Goal: Information Seeking & Learning: Learn about a topic

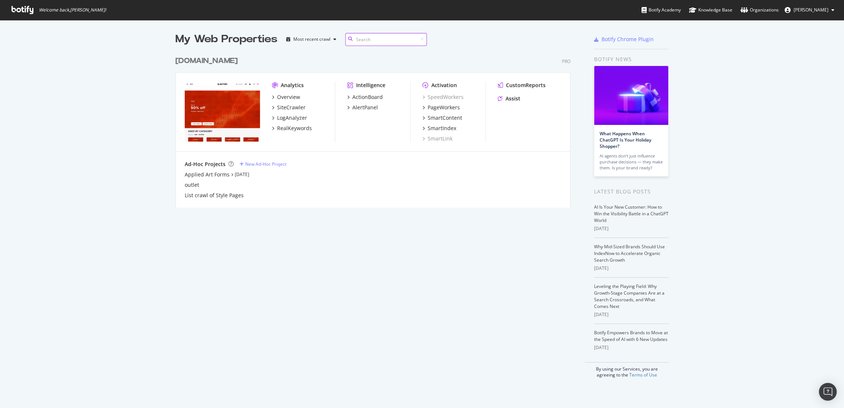
scroll to position [155, 394]
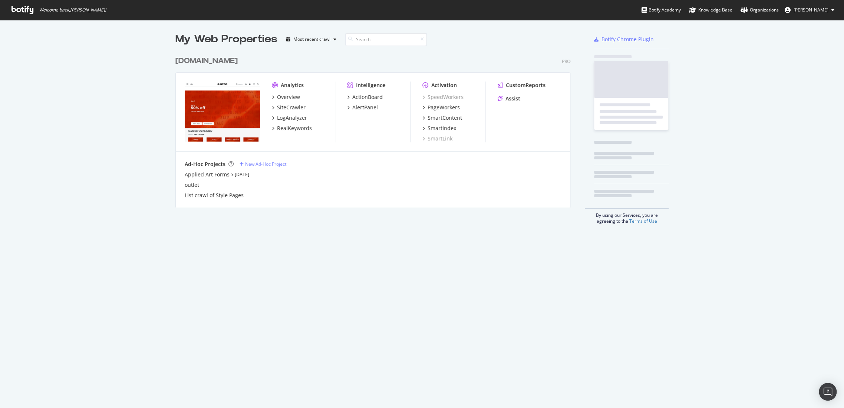
scroll to position [402, 831]
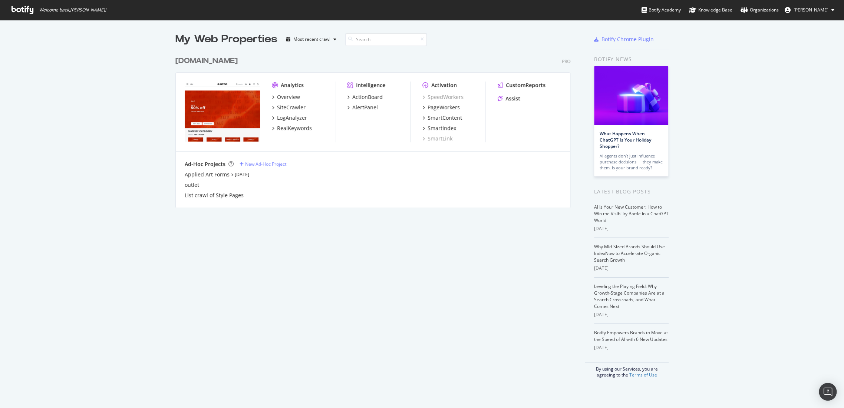
click at [225, 59] on div "[DOMAIN_NAME]" at bounding box center [206, 61] width 62 height 11
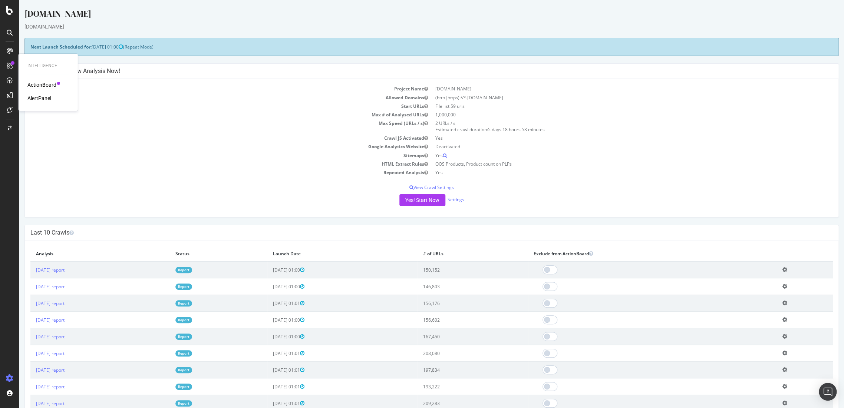
click at [31, 82] on div "ActionBoard" at bounding box center [41, 84] width 29 height 7
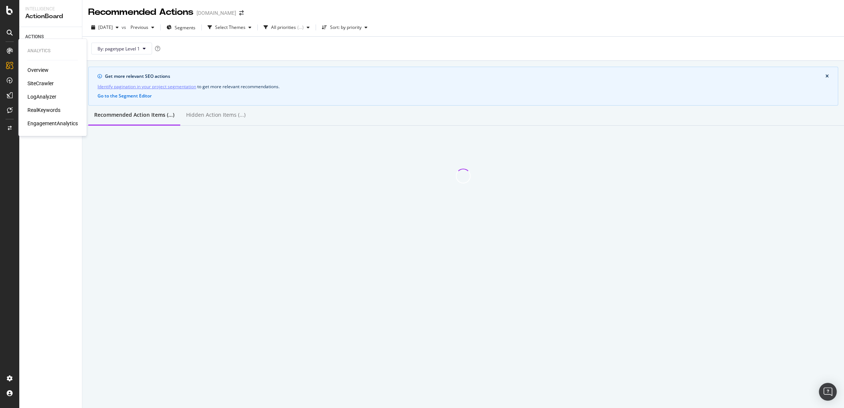
click at [43, 108] on div "RealKeywords" at bounding box center [43, 109] width 33 height 7
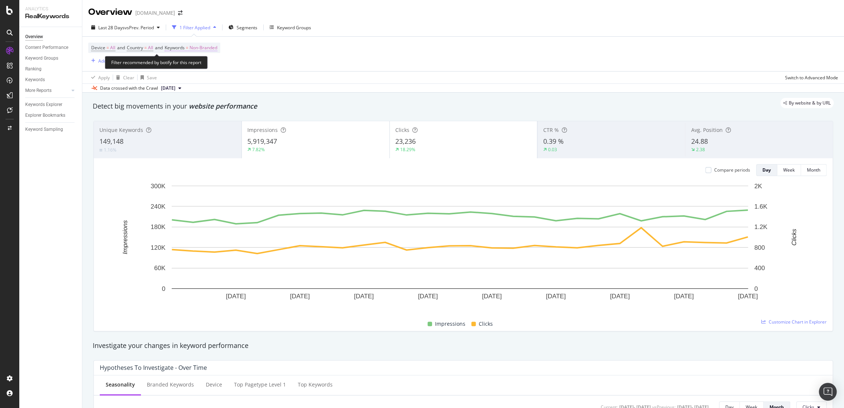
click at [217, 51] on span "Non-Branded" at bounding box center [203, 48] width 28 height 10
click at [206, 67] on span "Non-Branded" at bounding box center [190, 65] width 31 height 6
click at [193, 119] on span "All" at bounding box center [220, 122] width 76 height 7
drag, startPoint x: 252, startPoint y: 79, endPoint x: 246, endPoint y: 79, distance: 6.3
click at [252, 79] on div "Apply" at bounding box center [250, 80] width 11 height 6
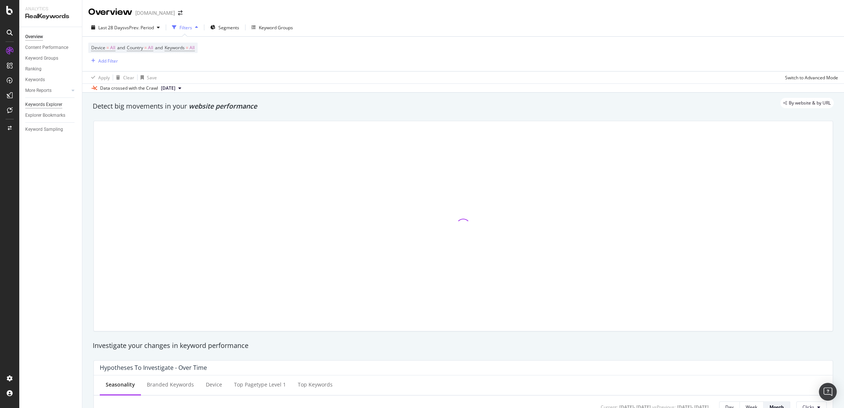
click at [41, 106] on div "Keywords Explorer" at bounding box center [43, 105] width 37 height 8
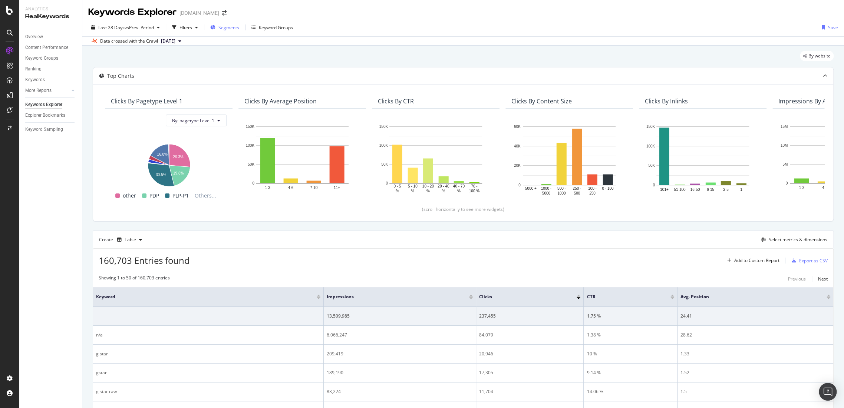
click at [231, 27] on span "Segments" at bounding box center [228, 27] width 21 height 6
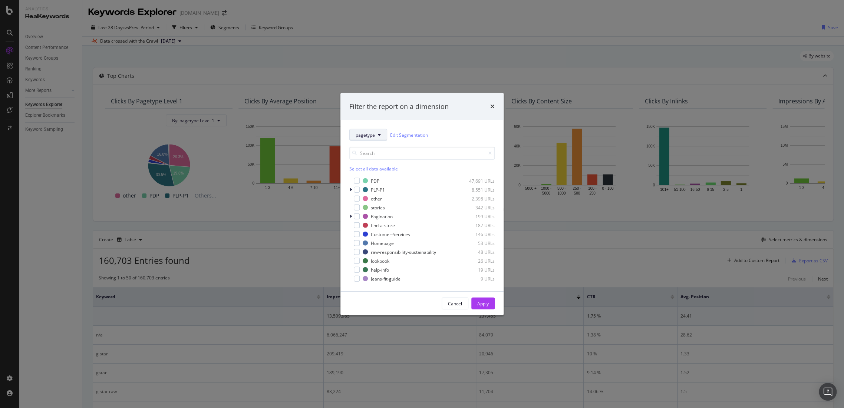
click at [380, 133] on button "pagetype" at bounding box center [368, 135] width 38 height 12
click at [371, 172] on span "country" at bounding box center [379, 175] width 48 height 7
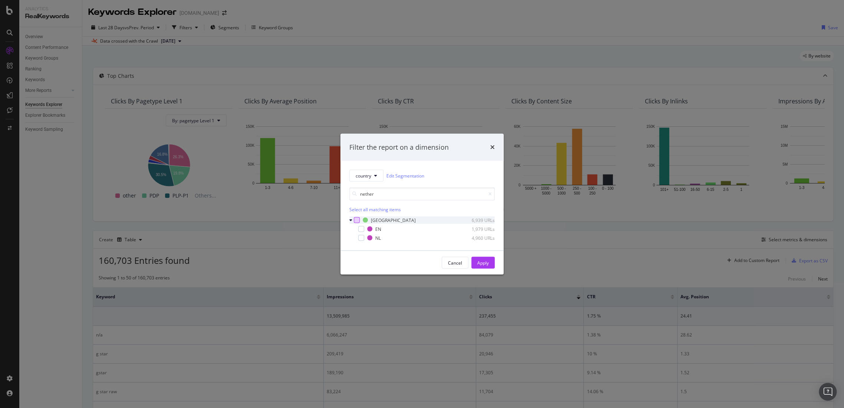
type input "nether"
click at [354, 219] on div "modal" at bounding box center [357, 220] width 6 height 6
click at [481, 259] on div "Apply" at bounding box center [482, 262] width 11 height 11
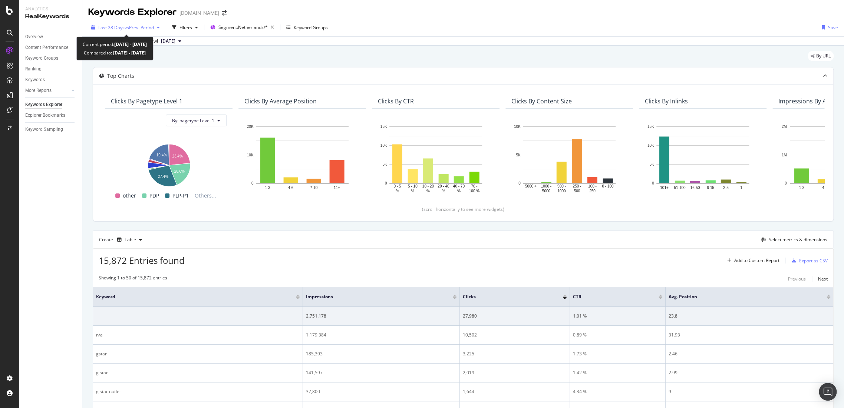
click at [151, 27] on span "vs Prev. Period" at bounding box center [139, 27] width 29 height 6
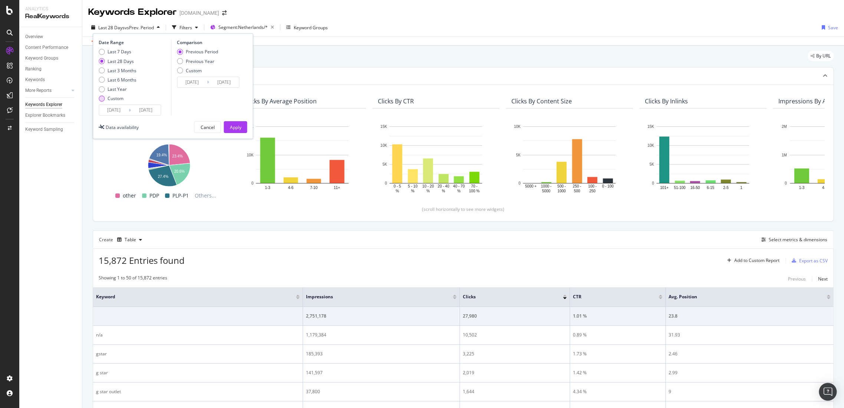
click at [107, 96] on div "Custom" at bounding box center [118, 98] width 38 height 6
click at [122, 113] on input "2025/07/28" at bounding box center [114, 110] width 30 height 10
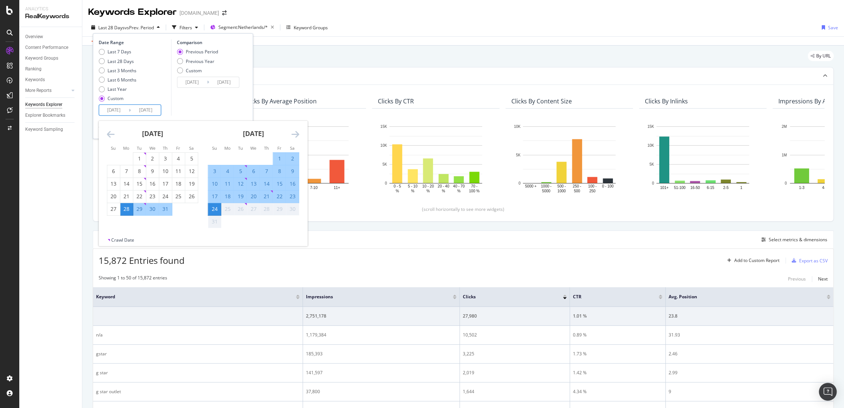
click at [115, 136] on div "July 2025" at bounding box center [152, 137] width 91 height 32
click at [113, 136] on icon "Move backward to switch to the previous month." at bounding box center [111, 134] width 8 height 9
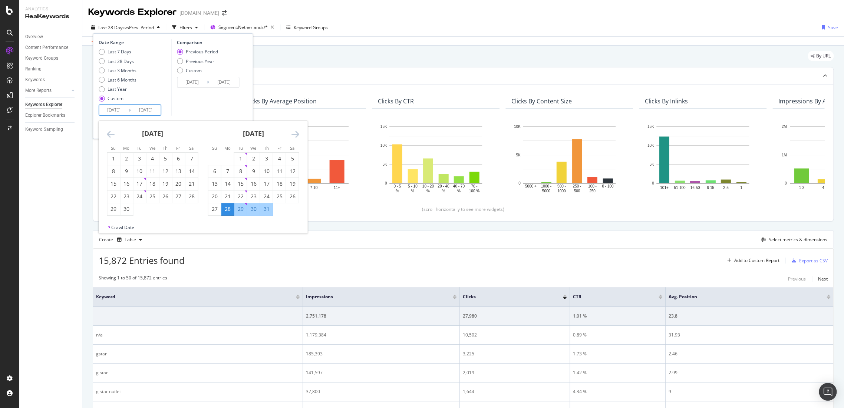
click at [113, 136] on icon "Move backward to switch to the previous month." at bounding box center [111, 134] width 8 height 9
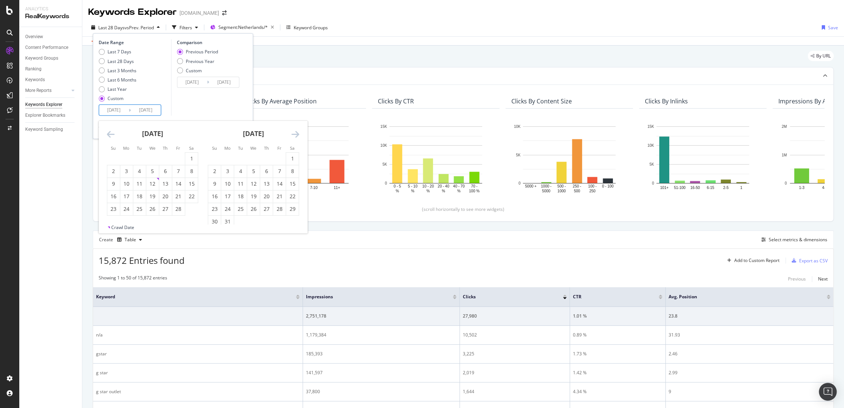
click at [113, 136] on icon "Move backward to switch to the previous month." at bounding box center [111, 134] width 8 height 9
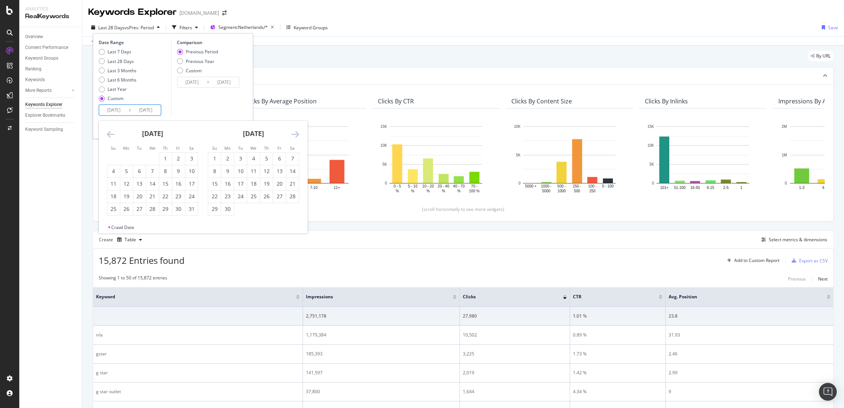
click at [113, 136] on icon "Move backward to switch to the previous month." at bounding box center [111, 134] width 8 height 9
click at [132, 160] on div "1" at bounding box center [126, 158] width 13 height 7
type input "2024/07/01"
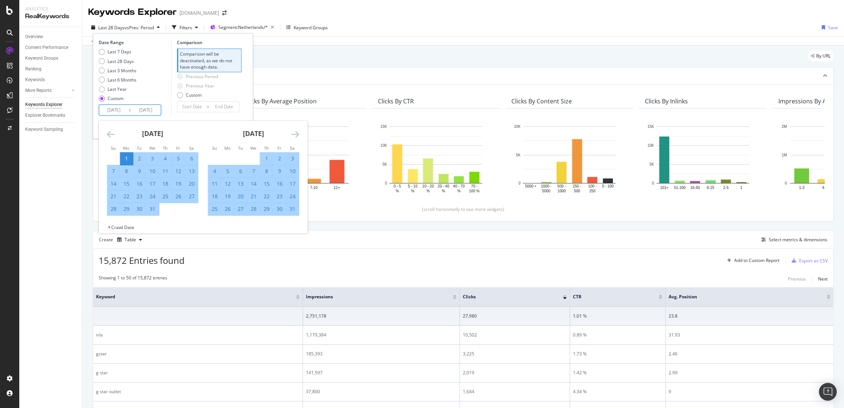
click at [294, 132] on icon "Move forward to switch to the next month." at bounding box center [295, 134] width 8 height 9
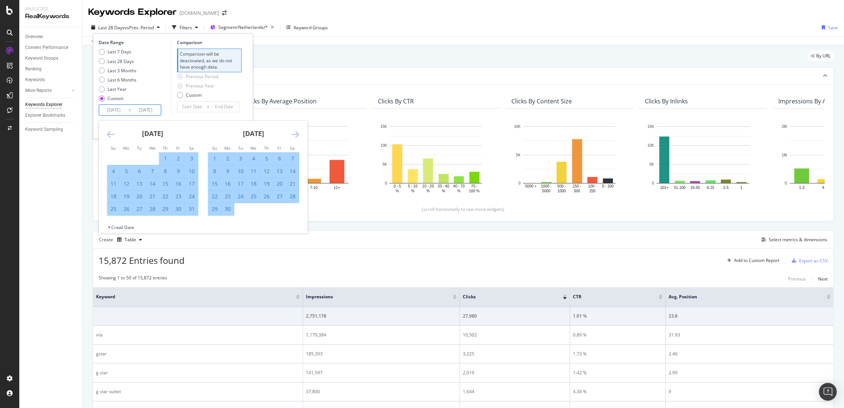
click at [294, 132] on icon "Move forward to switch to the next month." at bounding box center [295, 134] width 8 height 9
click at [238, 209] on div "31" at bounding box center [240, 208] width 13 height 7
type input "2024/12/31"
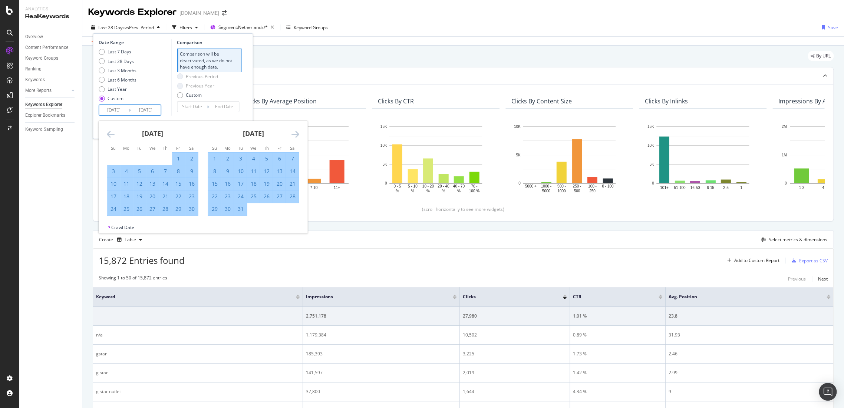
type input "2023/12/30"
type input "2024/06/30"
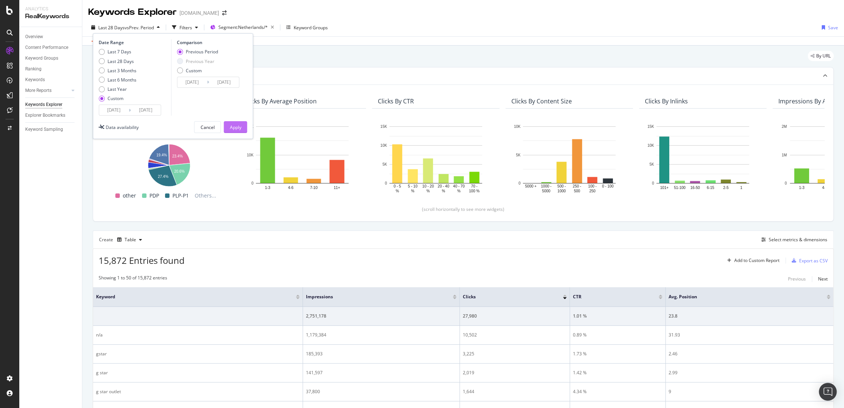
click at [227, 126] on button "Apply" at bounding box center [235, 127] width 23 height 12
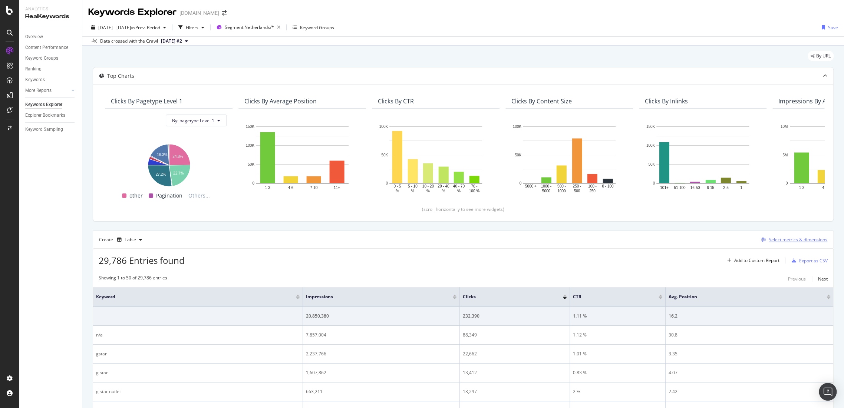
click at [776, 240] on div "Select metrics & dimensions" at bounding box center [798, 240] width 59 height 6
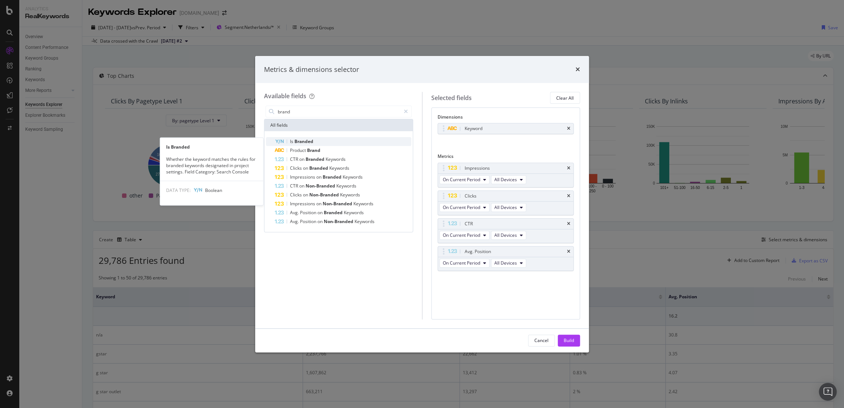
type input "brand"
click at [301, 143] on span "Branded" at bounding box center [303, 141] width 19 height 6
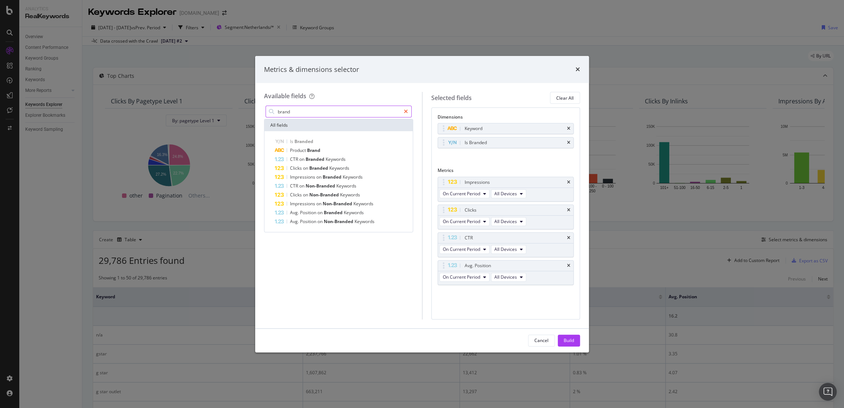
click at [407, 112] on icon "modal" at bounding box center [406, 111] width 4 height 5
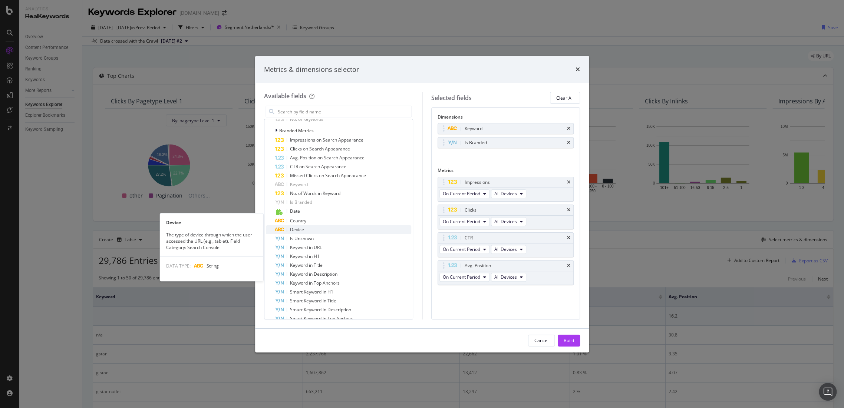
scroll to position [247, 0]
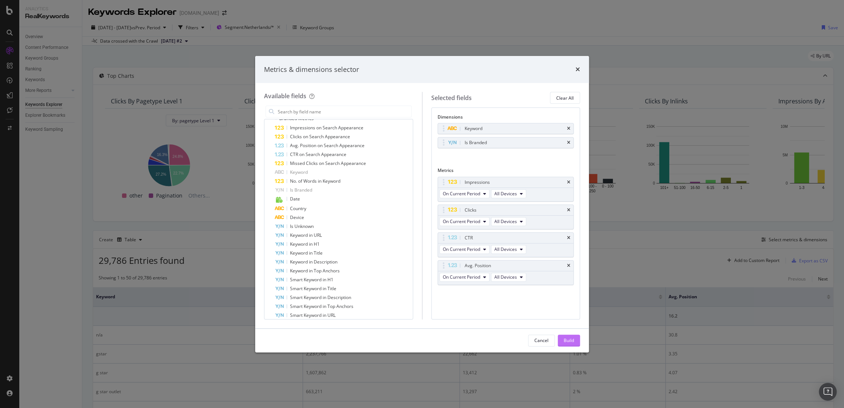
click at [572, 341] on div "Build" at bounding box center [569, 340] width 10 height 6
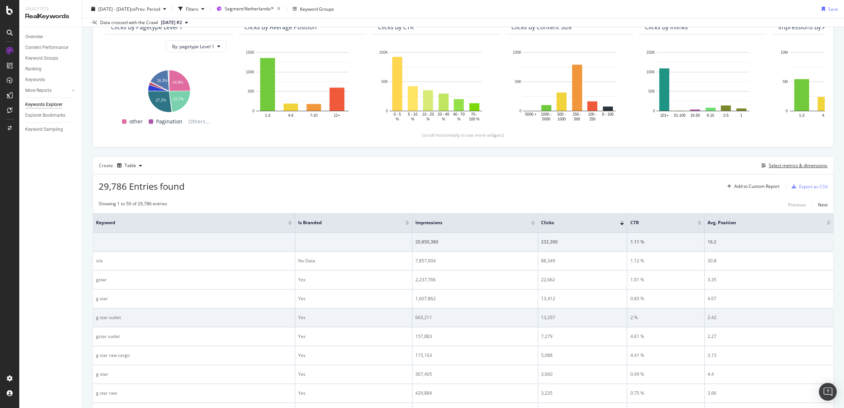
scroll to position [165, 0]
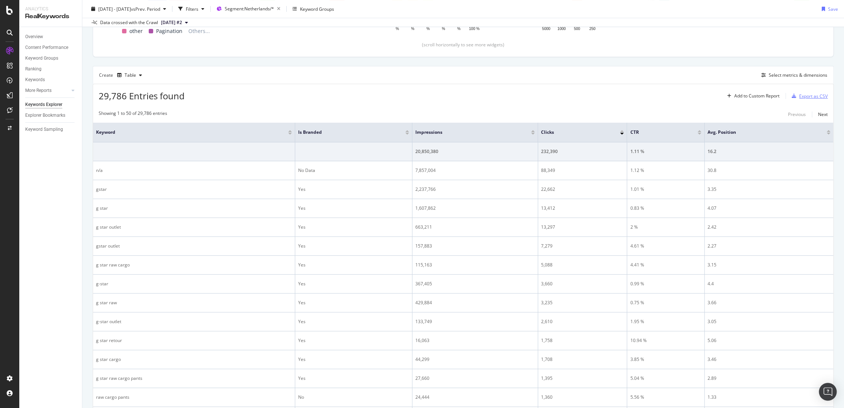
click at [799, 98] on div "Export as CSV" at bounding box center [813, 96] width 29 height 6
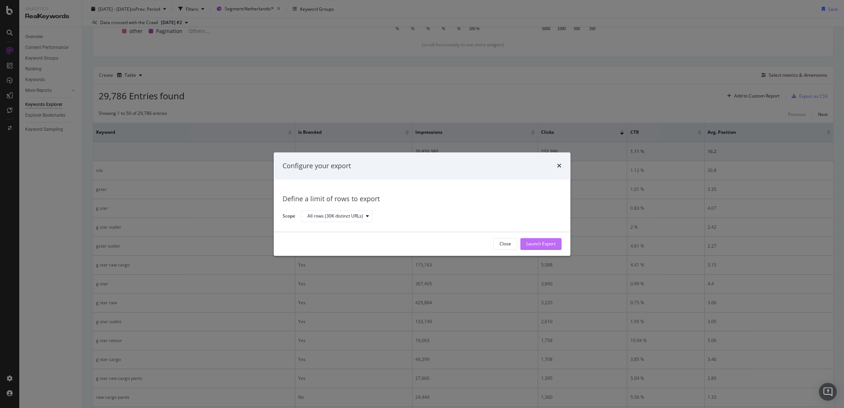
click at [554, 247] on div "Launch Export" at bounding box center [540, 244] width 29 height 6
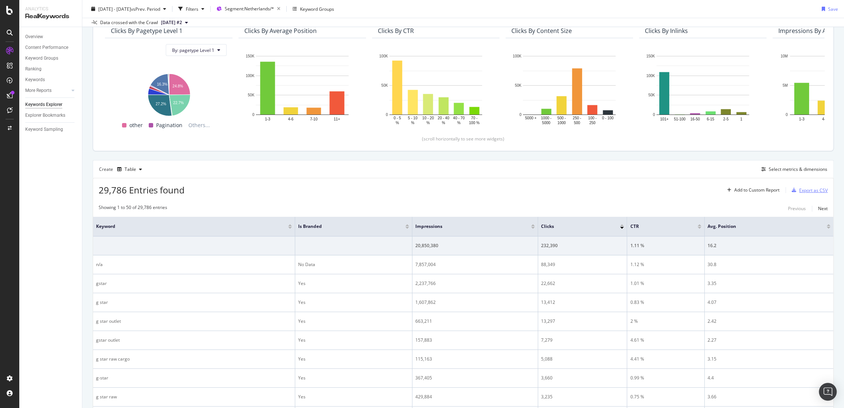
scroll to position [0, 0]
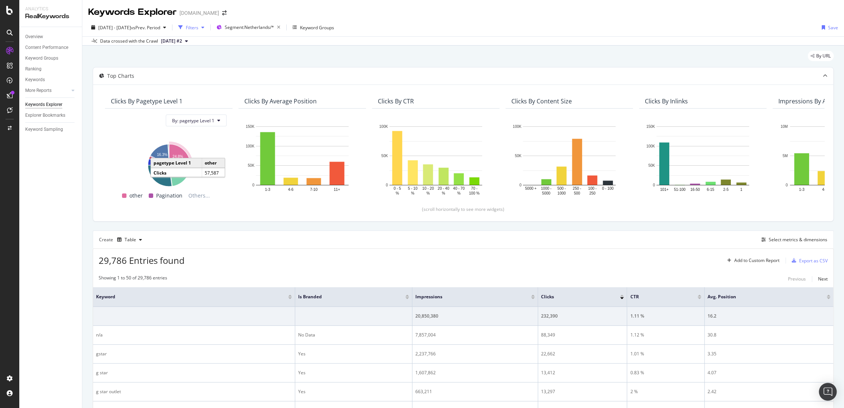
click at [198, 29] on div "Filters" at bounding box center [192, 27] width 13 height 6
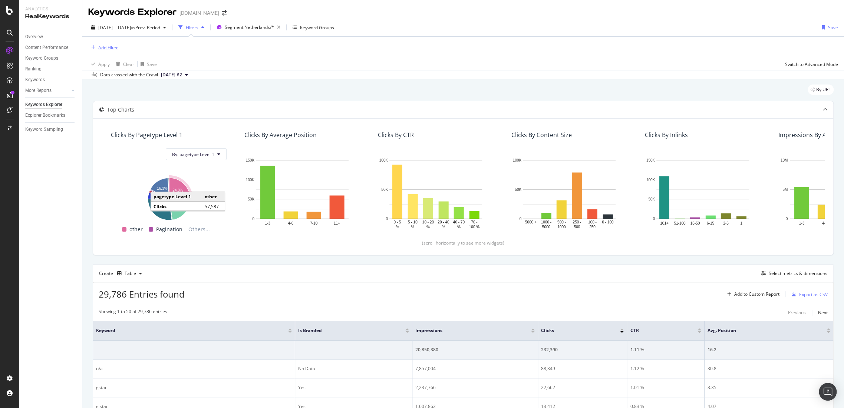
click at [112, 47] on div "Add Filter" at bounding box center [108, 47] width 20 height 6
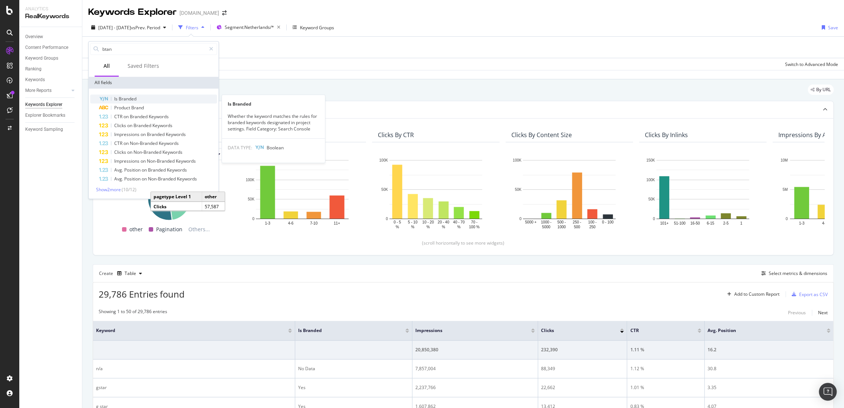
type input "btan"
click at [133, 95] on div "Is Branded" at bounding box center [158, 99] width 118 height 9
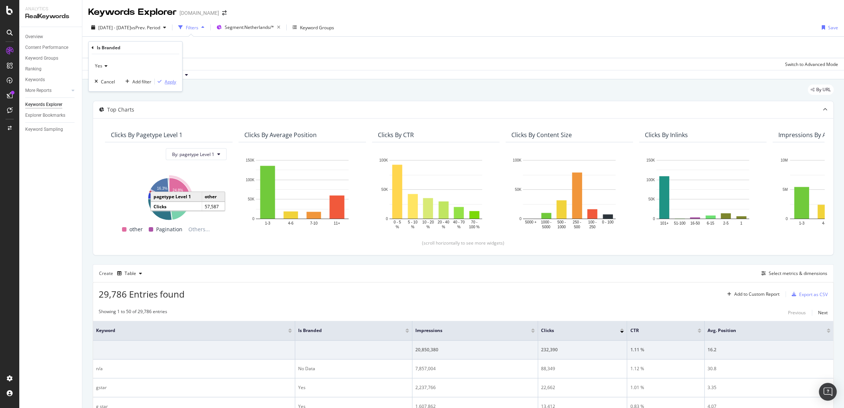
click at [163, 82] on div "button" at bounding box center [160, 81] width 10 height 4
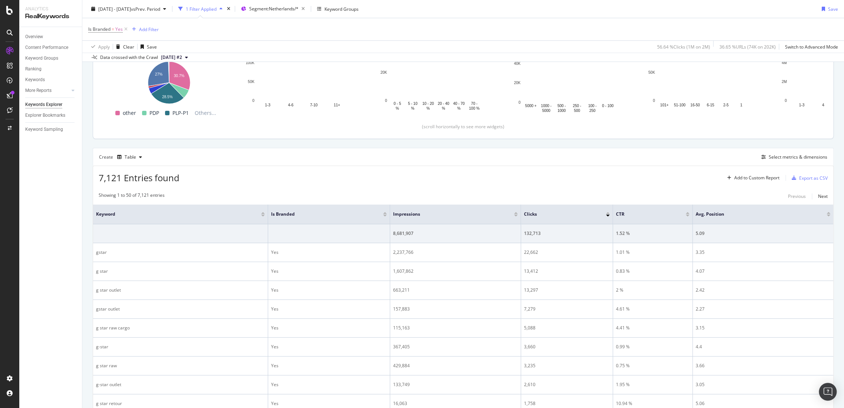
scroll to position [82, 0]
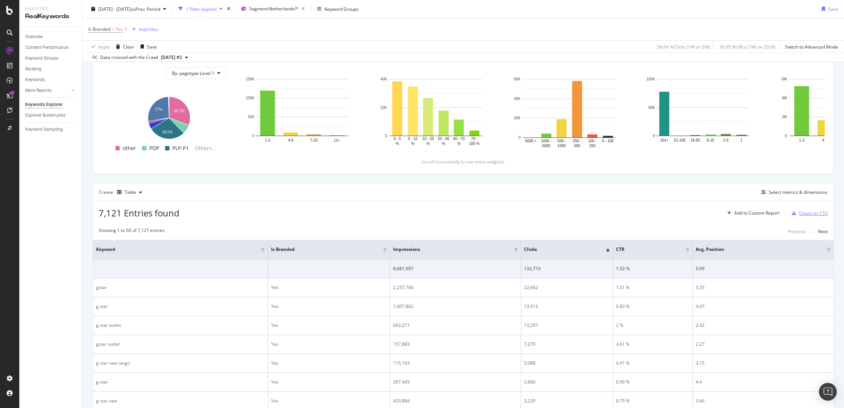
click at [799, 214] on div "Export as CSV" at bounding box center [813, 213] width 29 height 6
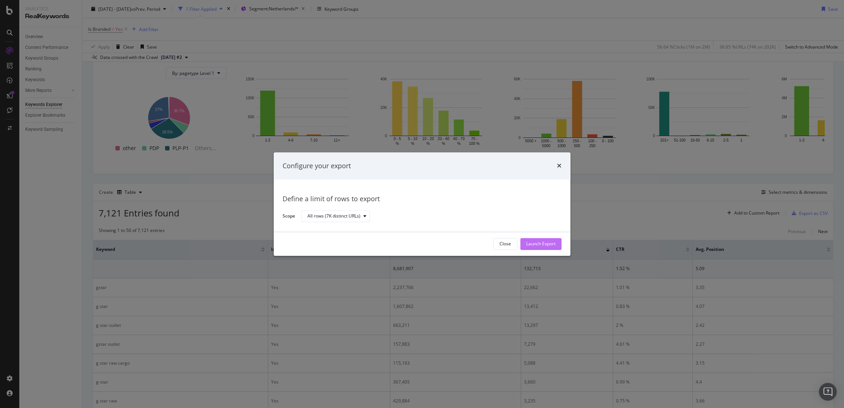
click at [541, 246] on div "Launch Export" at bounding box center [540, 244] width 29 height 6
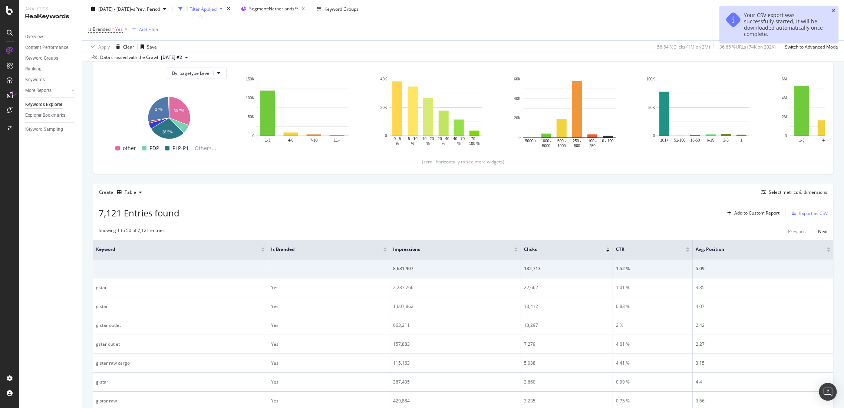
click at [833, 10] on icon "close toast" at bounding box center [833, 11] width 3 height 4
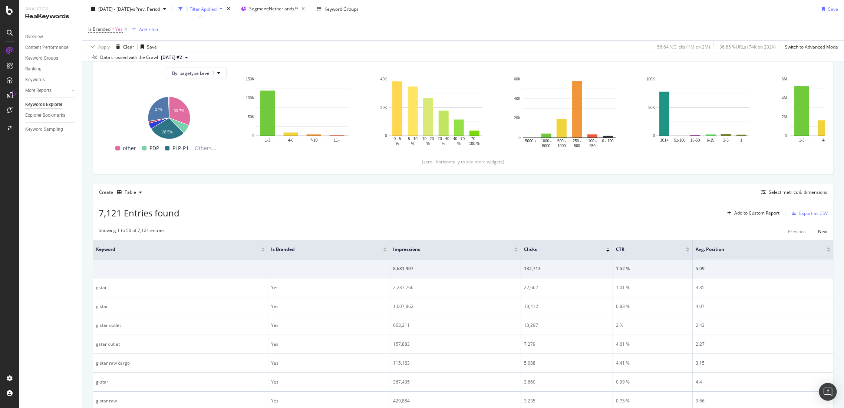
click at [697, 202] on div "7,121 Entries found Add to Custom Report Export as CSV" at bounding box center [463, 210] width 740 height 18
click at [800, 213] on div "Export as CSV" at bounding box center [813, 213] width 29 height 6
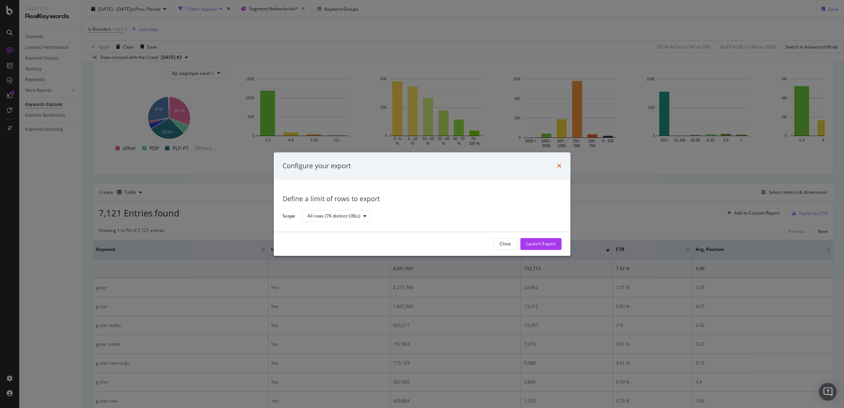
click at [559, 165] on icon "times" at bounding box center [559, 166] width 4 height 6
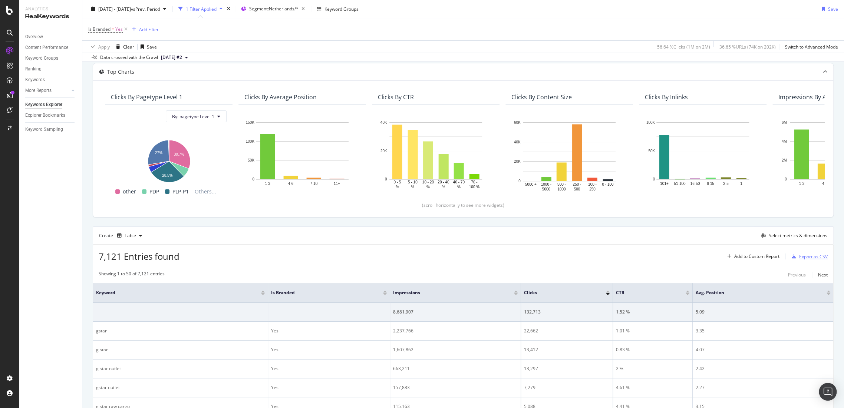
scroll to position [0, 0]
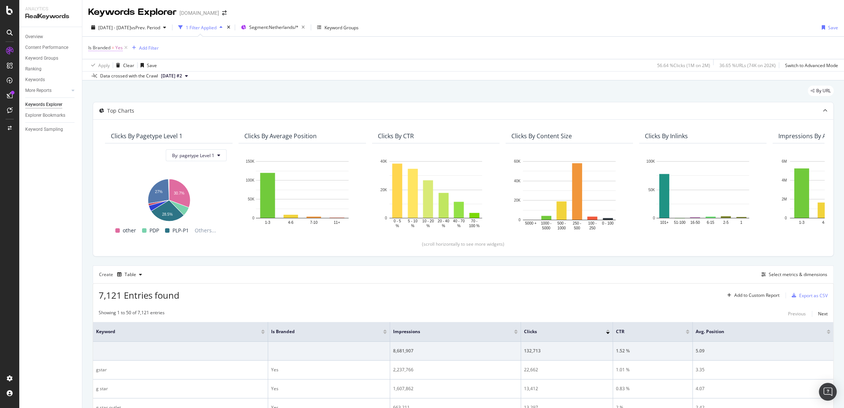
click at [113, 50] on span "=" at bounding box center [113, 47] width 3 height 6
click at [109, 69] on div "Yes" at bounding box center [136, 65] width 82 height 12
click at [107, 86] on div "No" at bounding box center [135, 90] width 79 height 10
click at [166, 80] on div "Apply" at bounding box center [170, 80] width 11 height 6
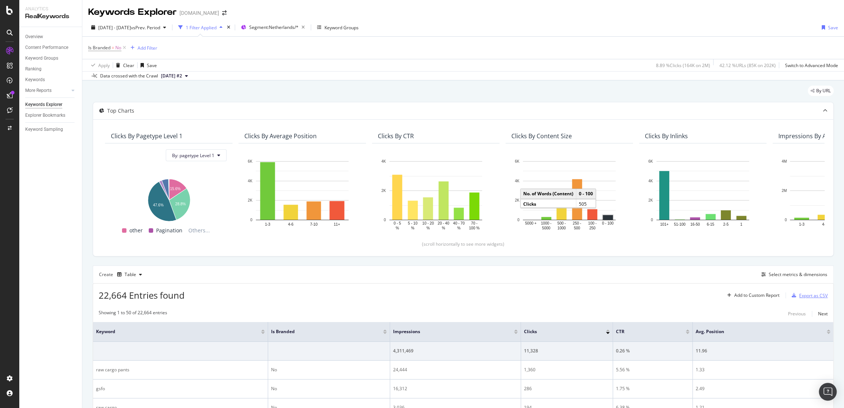
click at [806, 299] on div "Export as CSV" at bounding box center [808, 295] width 39 height 11
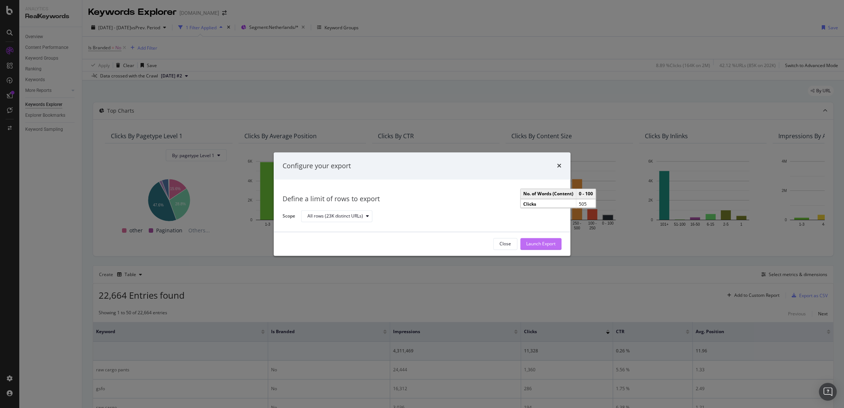
click at [546, 247] on div "Launch Export" at bounding box center [540, 244] width 29 height 6
